Goal: Navigation & Orientation: Understand site structure

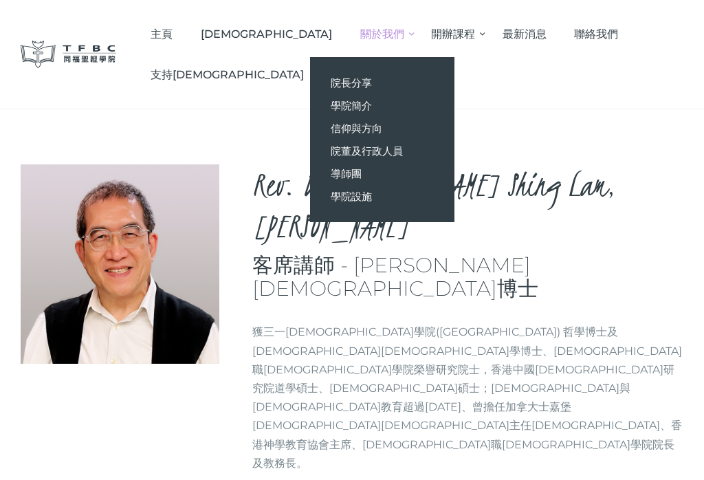
click at [331, 106] on span "學院簡介" at bounding box center [351, 105] width 41 height 13
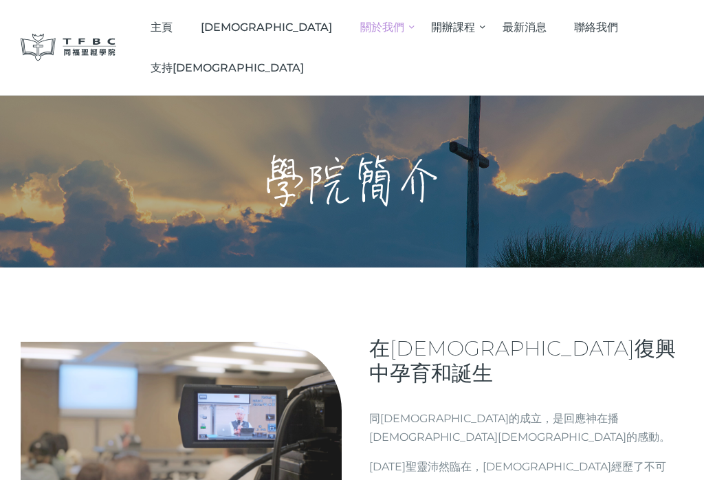
click at [272, 27] on span "[DEMOGRAPHIC_DATA]" at bounding box center [266, 27] width 131 height 13
click at [579, 41] on link "聯絡我們" at bounding box center [596, 27] width 72 height 41
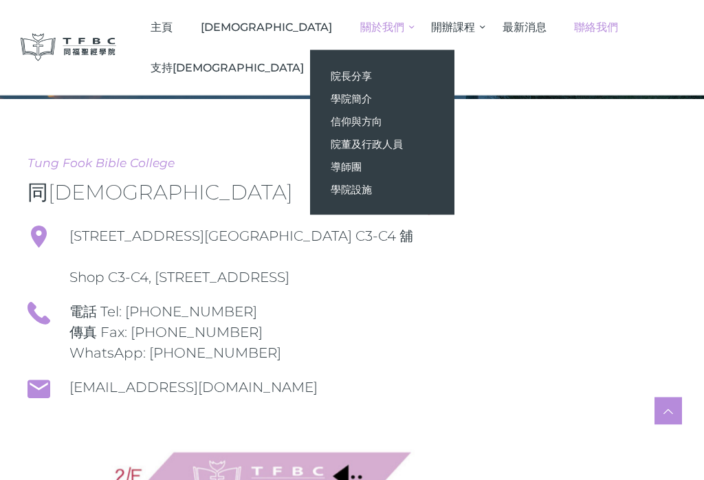
scroll to position [128, 0]
click at [331, 169] on span "導師團" at bounding box center [346, 166] width 31 height 13
